Goal: Navigation & Orientation: Find specific page/section

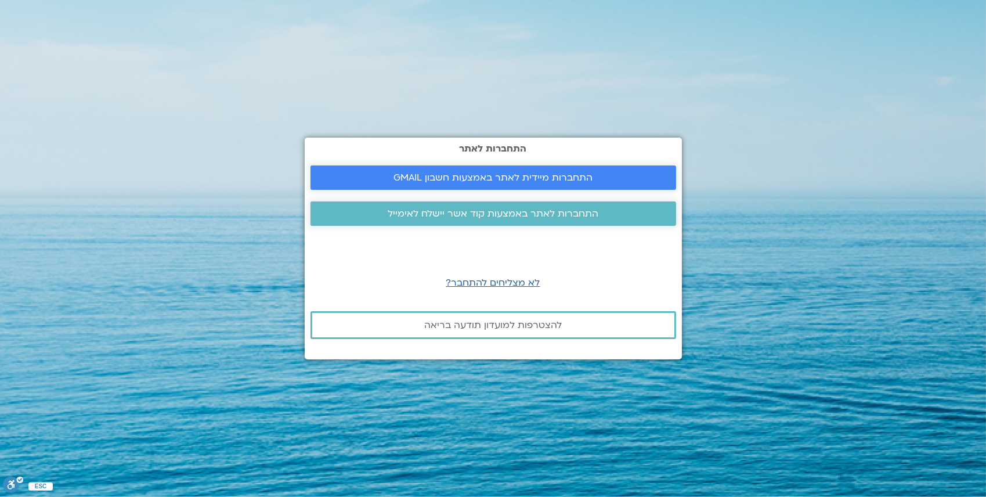
click at [458, 179] on span "התחברות מיידית לאתר באמצעות חשבון GMAIL" at bounding box center [492, 177] width 199 height 10
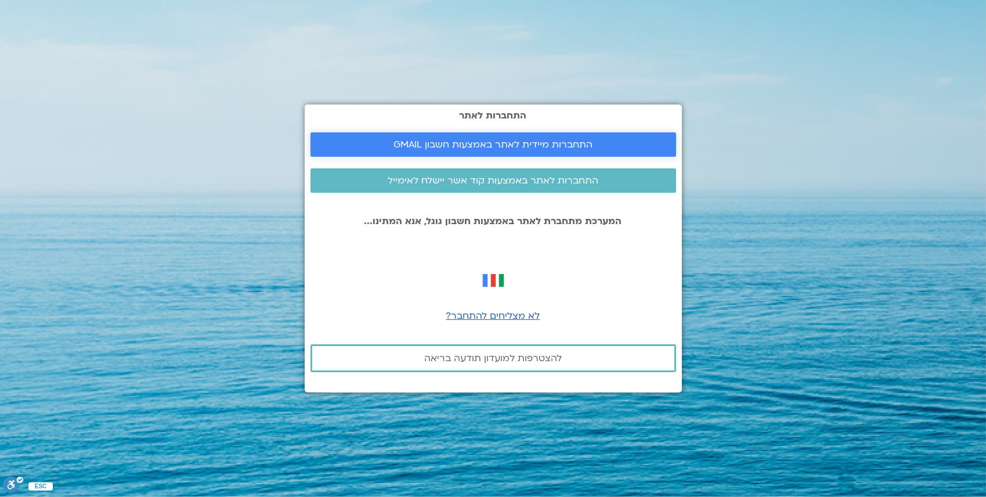
drag, startPoint x: 513, startPoint y: 138, endPoint x: 518, endPoint y: 143, distance: 7.4
click at [514, 138] on link "התחברות מיידית לאתר באמצעות חשבון GMAIL" at bounding box center [493, 144] width 366 height 24
click at [507, 147] on span "התחברות מיידית לאתר באמצעות חשבון GMAIL" at bounding box center [492, 144] width 199 height 10
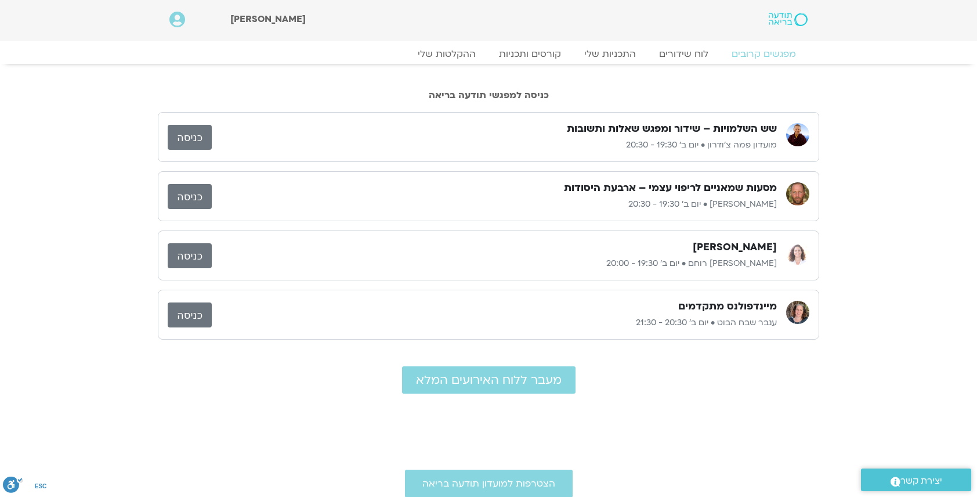
click at [188, 195] on link "כניסה" at bounding box center [190, 196] width 44 height 25
